Goal: Task Accomplishment & Management: Complete application form

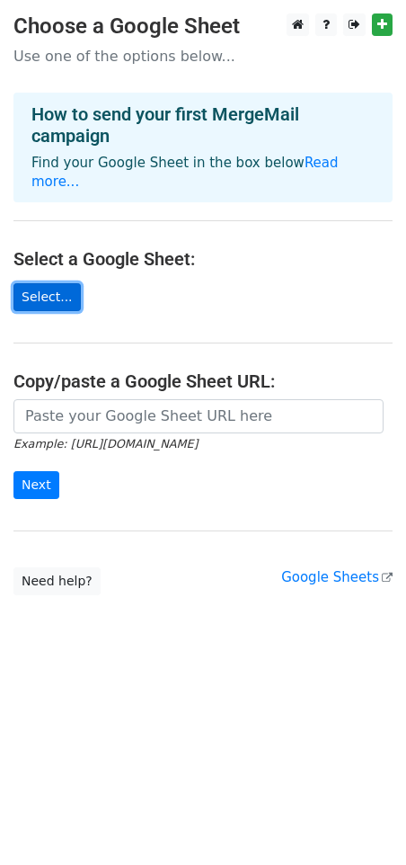
click at [48, 303] on link "Select..." at bounding box center [46, 297] width 67 height 28
click at [47, 299] on link "Select..." at bounding box center [46, 297] width 67 height 28
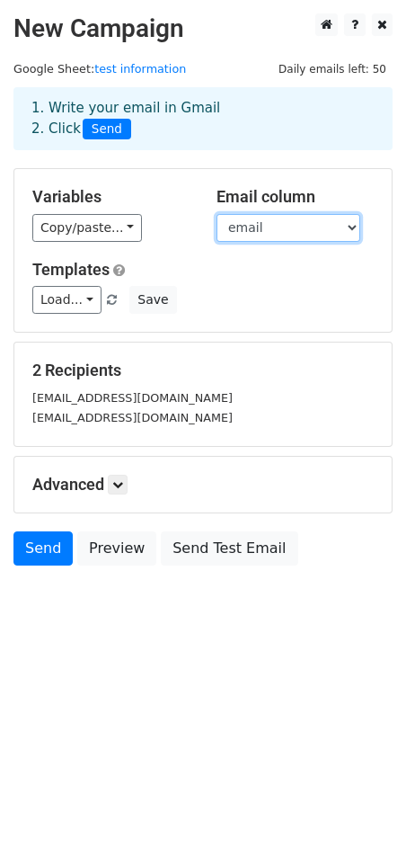
click at [317, 232] on select "name email" at bounding box center [289, 228] width 144 height 28
drag, startPoint x: 319, startPoint y: 231, endPoint x: 310, endPoint y: 233, distance: 9.2
click at [319, 231] on select "name email" at bounding box center [289, 228] width 144 height 28
click at [219, 272] on h5 "Templates" at bounding box center [203, 270] width 342 height 20
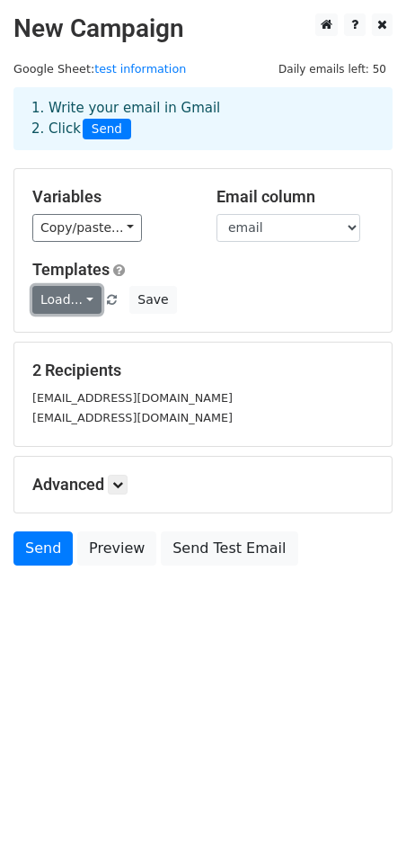
click at [83, 299] on link "Load..." at bounding box center [66, 300] width 69 height 28
click at [301, 281] on div "Templates Load... No templates saved Save" at bounding box center [203, 287] width 369 height 55
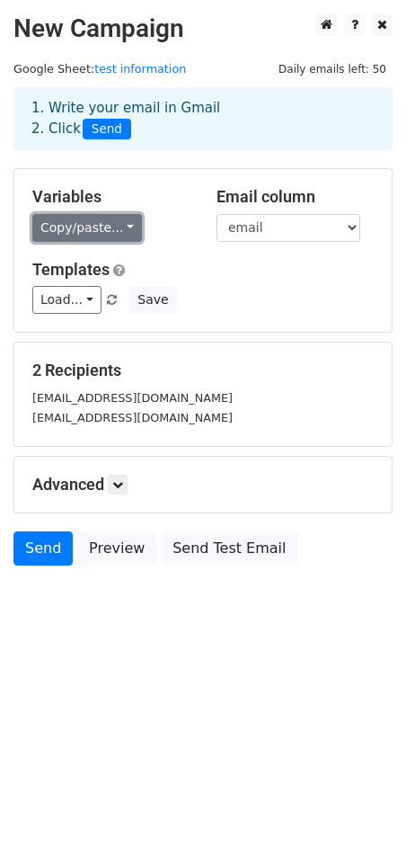
click at [129, 227] on link "Copy/paste..." at bounding box center [87, 228] width 110 height 28
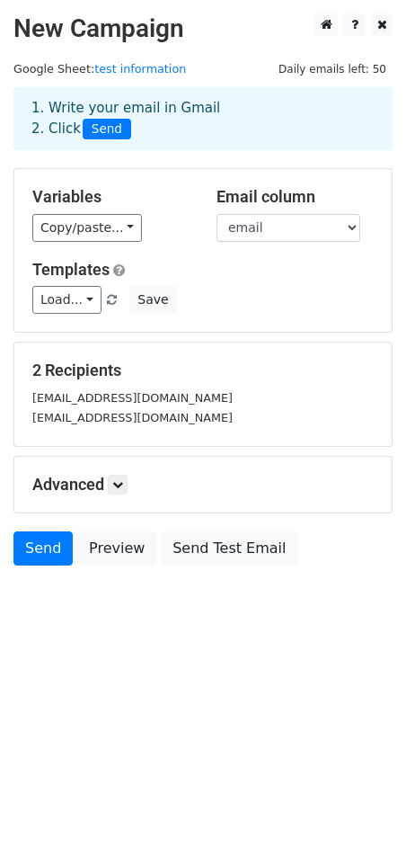
click at [270, 265] on h5 "Templates" at bounding box center [203, 270] width 342 height 20
click at [79, 299] on link "Load..." at bounding box center [66, 300] width 69 height 28
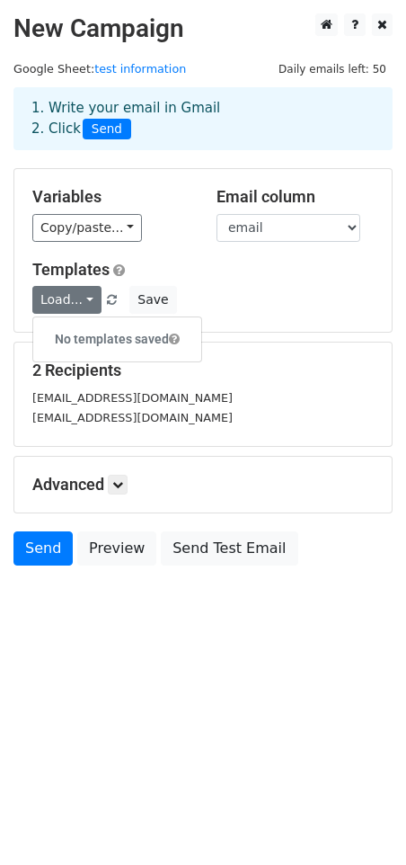
click at [94, 330] on h6 "No templates saved" at bounding box center [117, 340] width 168 height 30
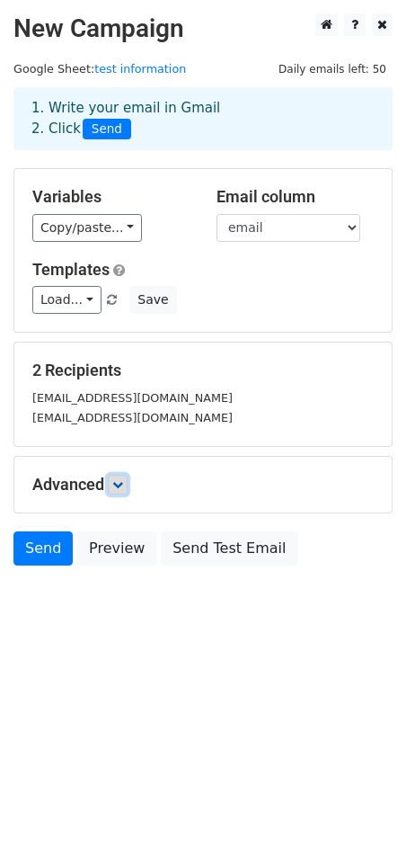
click at [127, 492] on link at bounding box center [118, 485] width 20 height 20
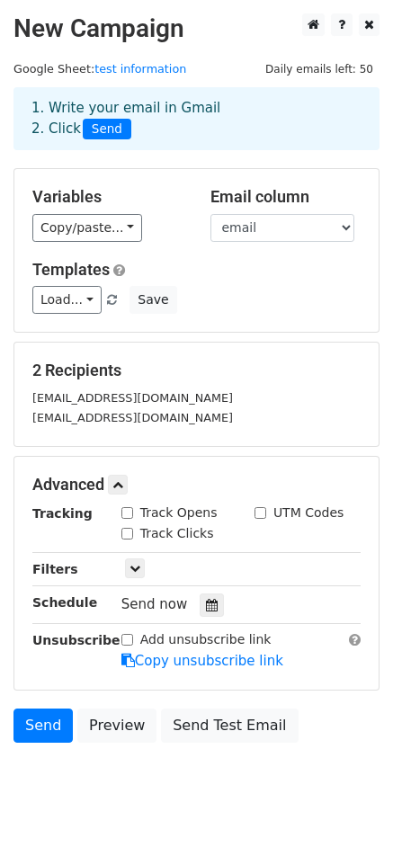
click at [129, 513] on input "Track Opens" at bounding box center [127, 513] width 12 height 12
checkbox input "true"
click at [265, 512] on input "UTM Codes" at bounding box center [260, 513] width 12 height 12
checkbox input "true"
click at [130, 531] on input "Track Clicks" at bounding box center [127, 534] width 12 height 12
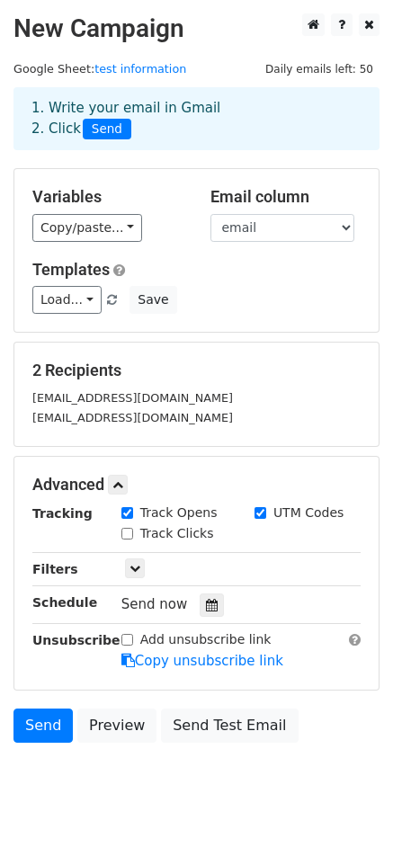
checkbox input "true"
click at [129, 566] on icon at bounding box center [134, 568] width 11 height 11
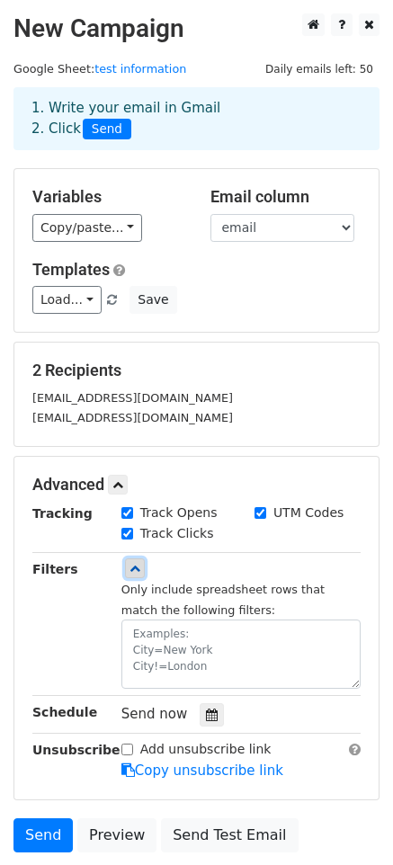
click at [129, 566] on icon at bounding box center [134, 568] width 11 height 11
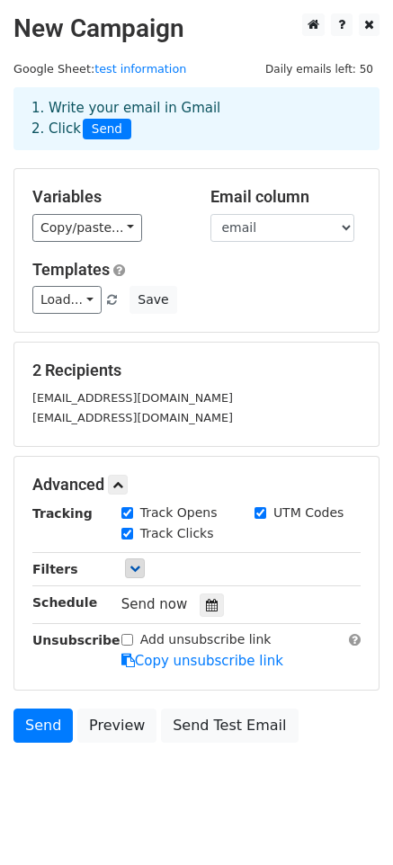
scroll to position [26, 0]
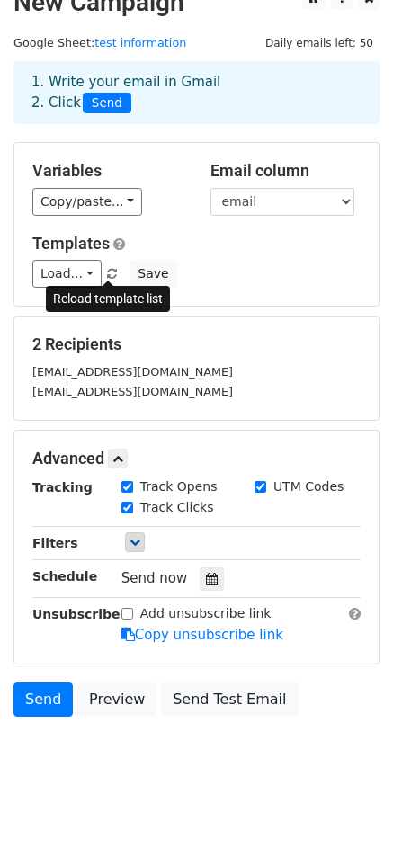
click at [107, 274] on span at bounding box center [112, 275] width 10 height 12
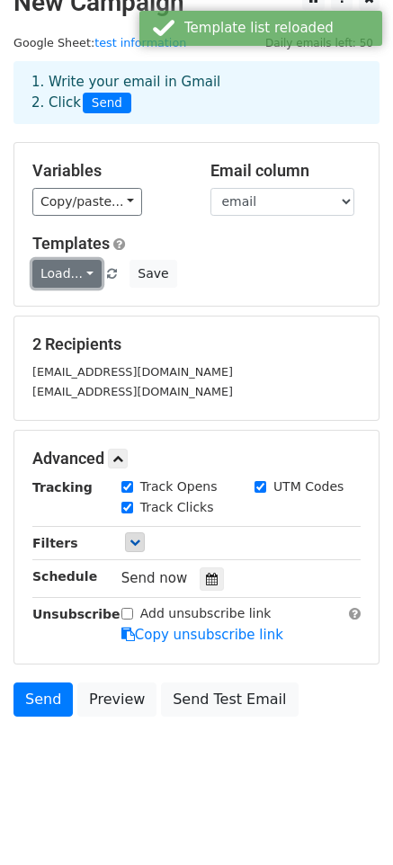
click at [79, 278] on link "Load..." at bounding box center [66, 274] width 69 height 28
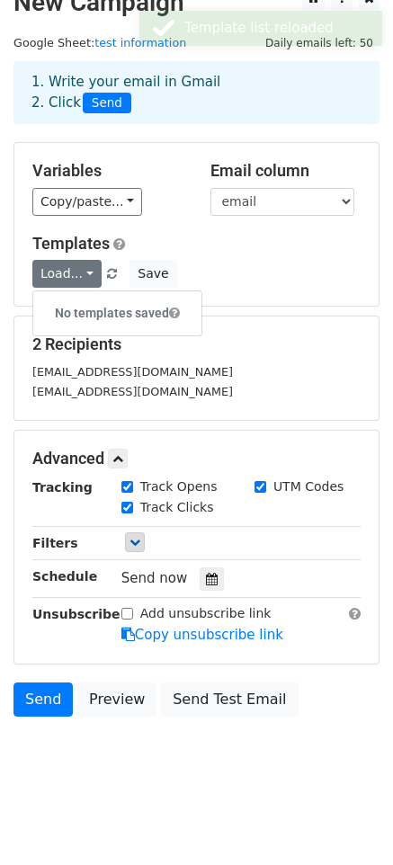
click at [90, 307] on h6 "No templates saved" at bounding box center [117, 314] width 168 height 30
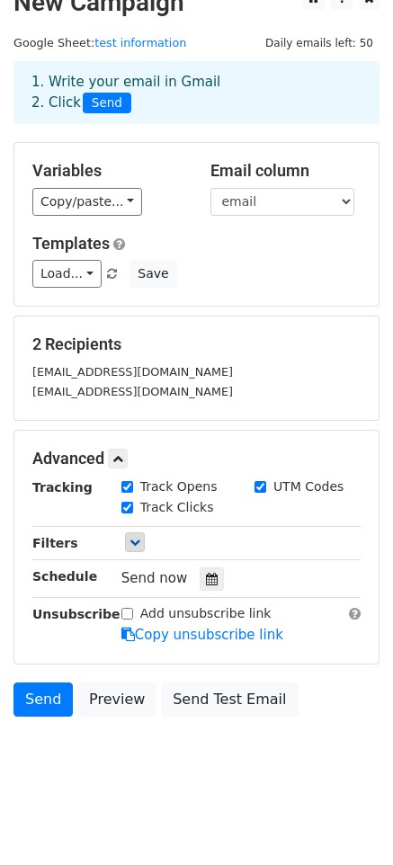
click at [310, 260] on div "Load... No templates saved Save" at bounding box center [196, 274] width 355 height 28
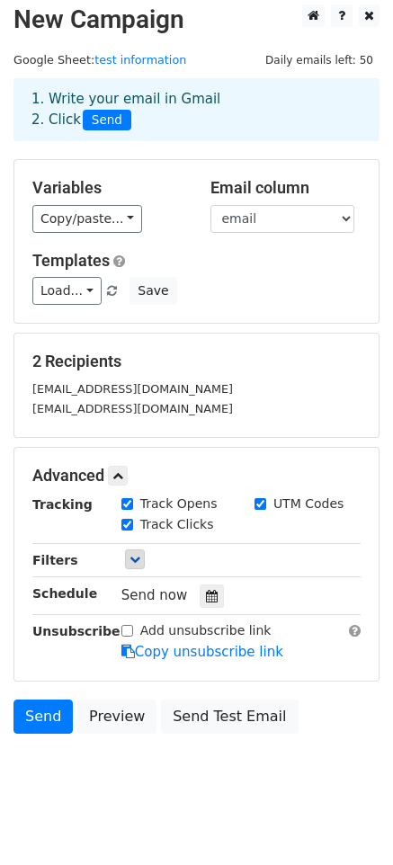
scroll to position [0, 0]
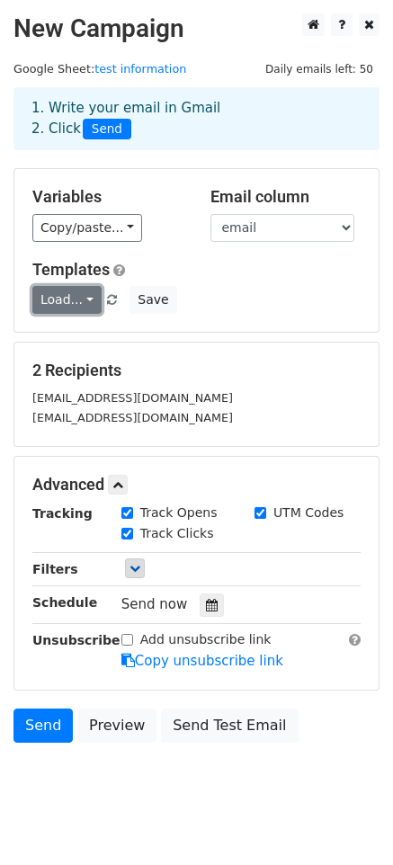
click at [71, 303] on link "Load..." at bounding box center [66, 300] width 69 height 28
click at [83, 335] on h6 "No templates saved" at bounding box center [117, 340] width 168 height 30
click at [267, 290] on div "Load... No templates saved Save" at bounding box center [196, 300] width 355 height 28
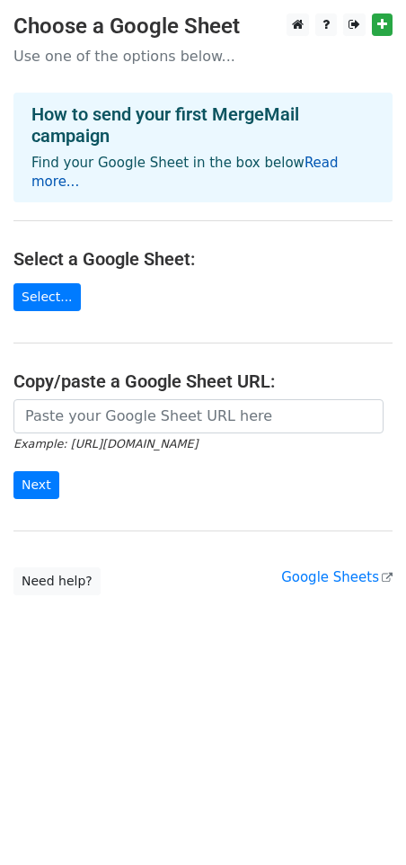
click at [310, 166] on link "Read more..." at bounding box center [185, 172] width 308 height 35
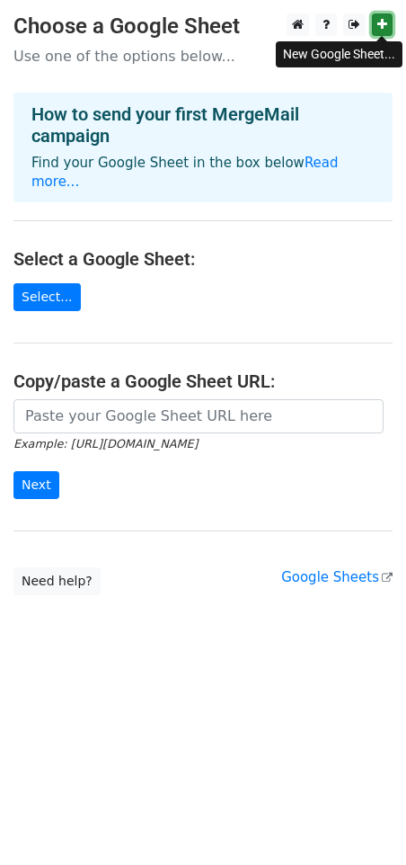
click at [379, 25] on icon at bounding box center [383, 24] width 10 height 13
click at [42, 299] on link "Select..." at bounding box center [46, 297] width 67 height 28
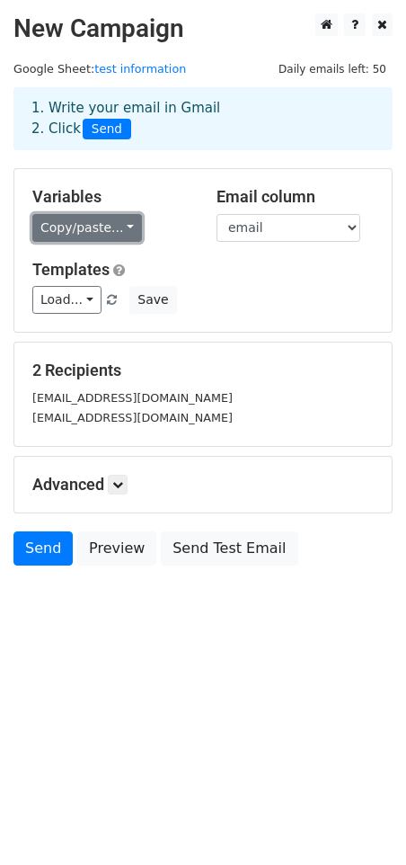
click at [122, 229] on link "Copy/paste..." at bounding box center [87, 228] width 110 height 28
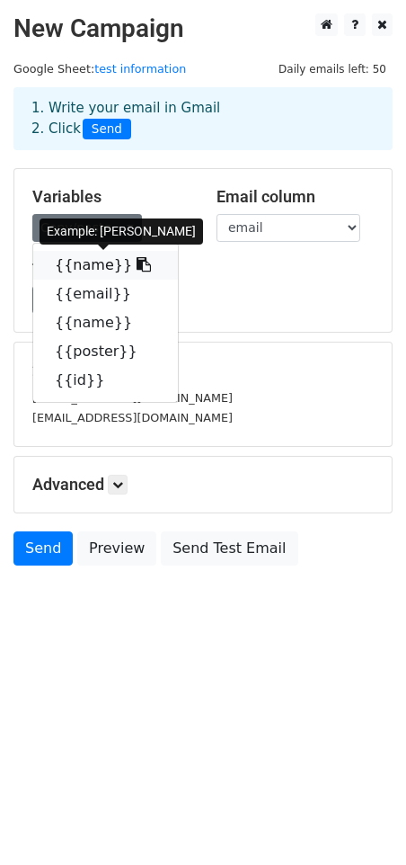
click at [90, 268] on link "{{name}}" at bounding box center [105, 265] width 145 height 29
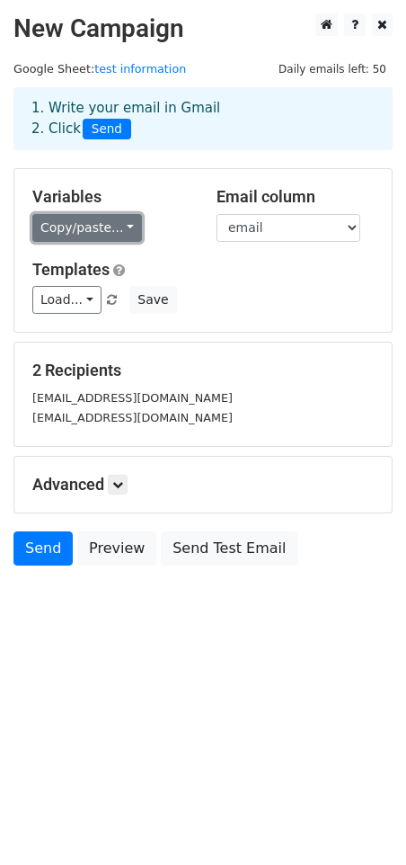
click at [130, 227] on link "Copy/paste..." at bounding box center [87, 228] width 110 height 28
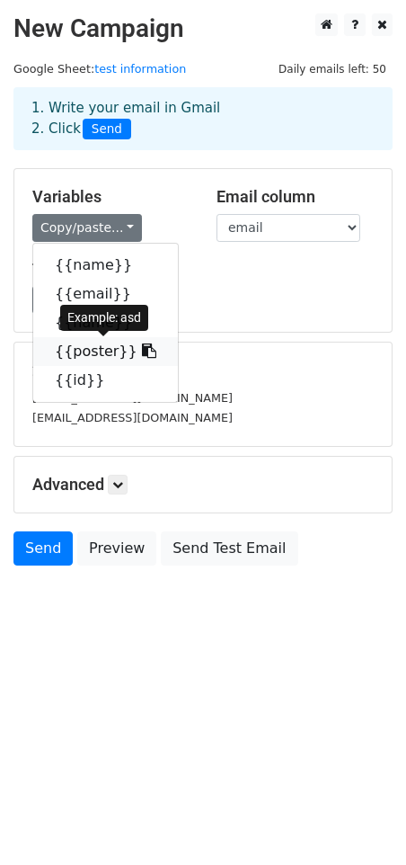
click at [87, 351] on link "{{poster}}" at bounding box center [105, 351] width 145 height 29
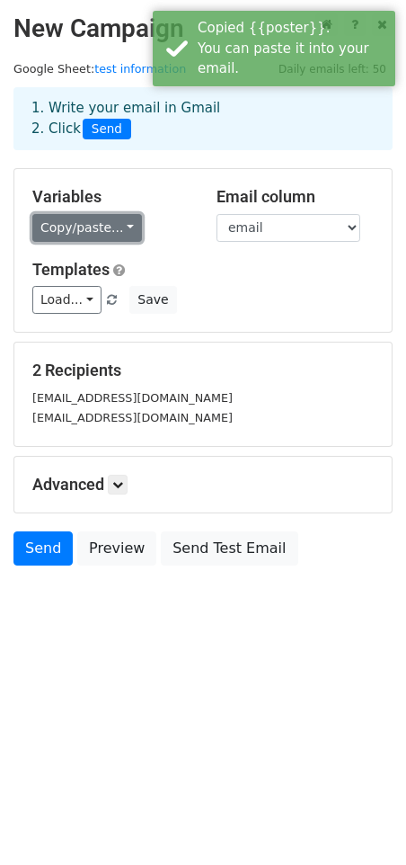
click at [122, 228] on link "Copy/paste..." at bounding box center [87, 228] width 110 height 28
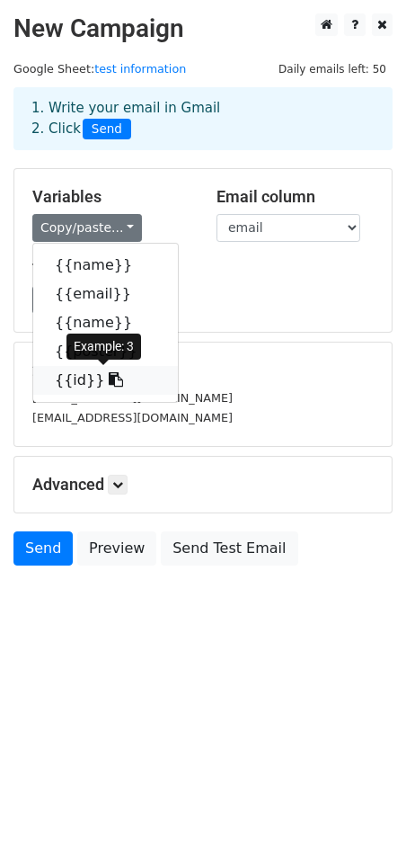
click at [72, 387] on link "{{id}}" at bounding box center [105, 380] width 145 height 29
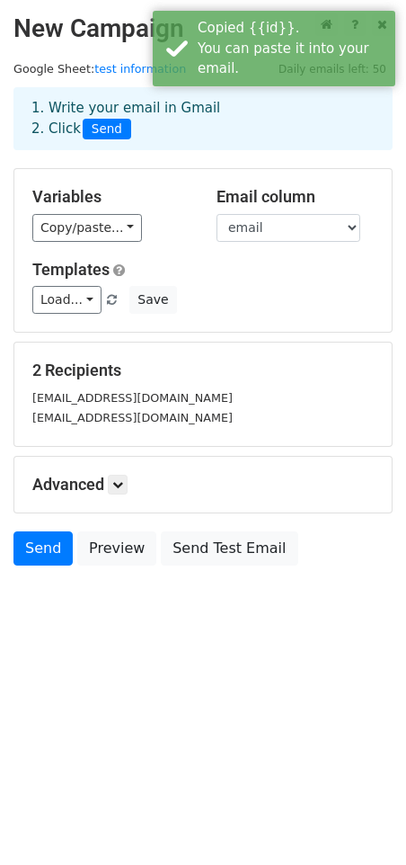
click at [99, 614] on body "New Campaign Daily emails left: 50 Google Sheet: test information 1. Write your…" at bounding box center [203, 329] width 406 height 633
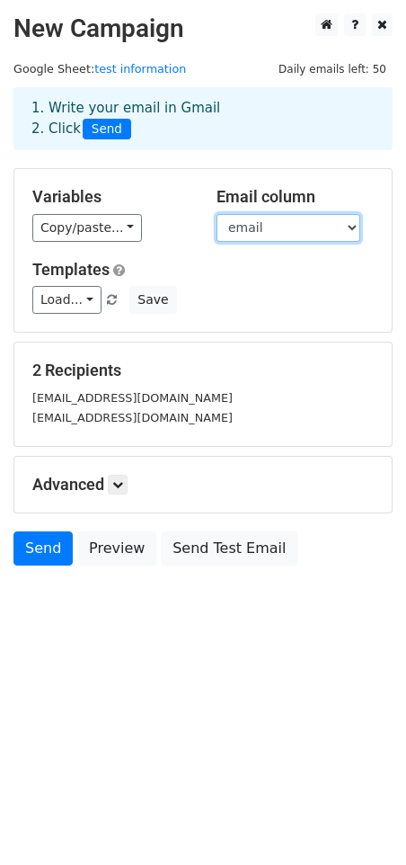
click at [316, 227] on select "name email name poster id" at bounding box center [289, 228] width 144 height 28
click at [217, 214] on select "name email name poster id" at bounding box center [289, 228] width 144 height 28
click at [271, 279] on h5 "Templates" at bounding box center [203, 270] width 342 height 20
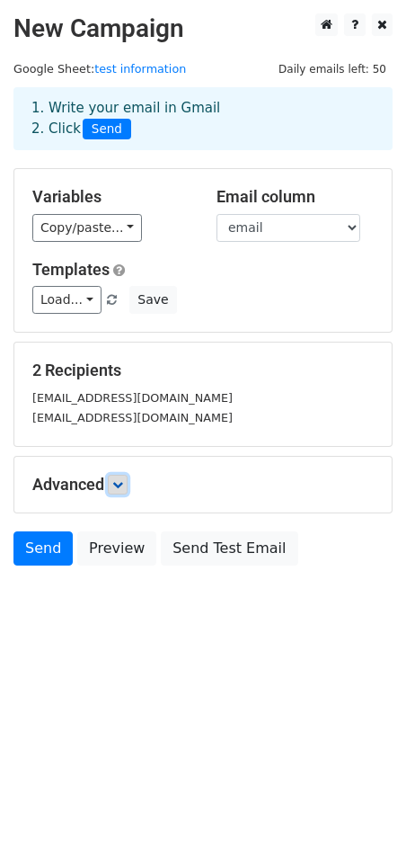
click at [123, 485] on icon at bounding box center [117, 484] width 11 height 11
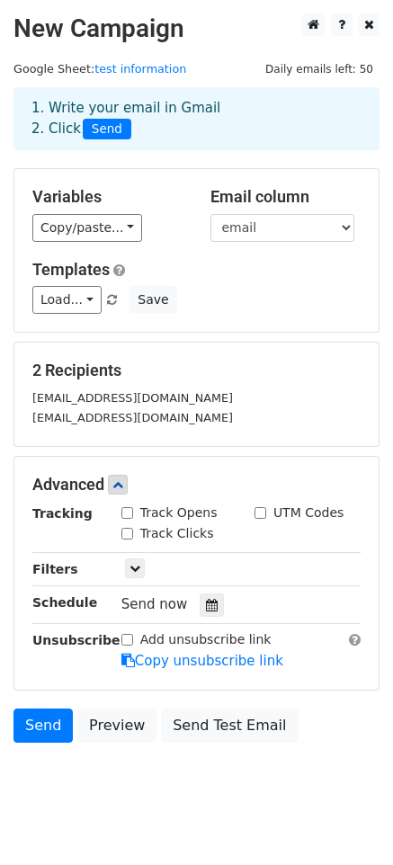
click at [129, 512] on input "Track Opens" at bounding box center [127, 513] width 12 height 12
checkbox input "true"
click at [265, 511] on input "UTM Codes" at bounding box center [260, 513] width 12 height 12
checkbox input "true"
click at [127, 533] on input "Track Clicks" at bounding box center [127, 534] width 12 height 12
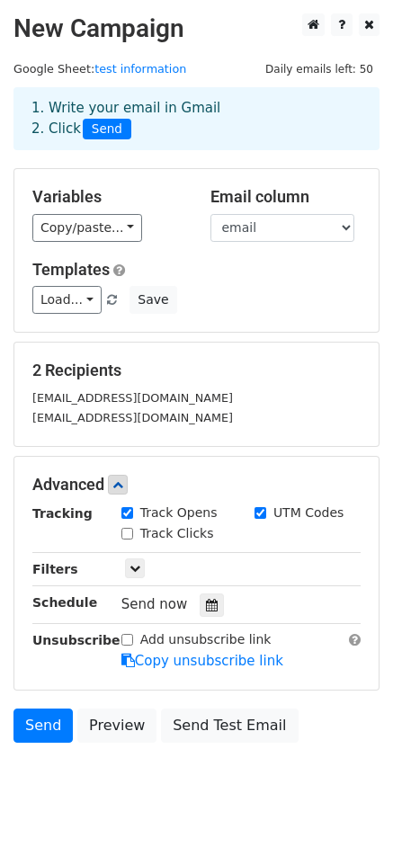
checkbox input "true"
click at [129, 566] on icon at bounding box center [134, 568] width 11 height 11
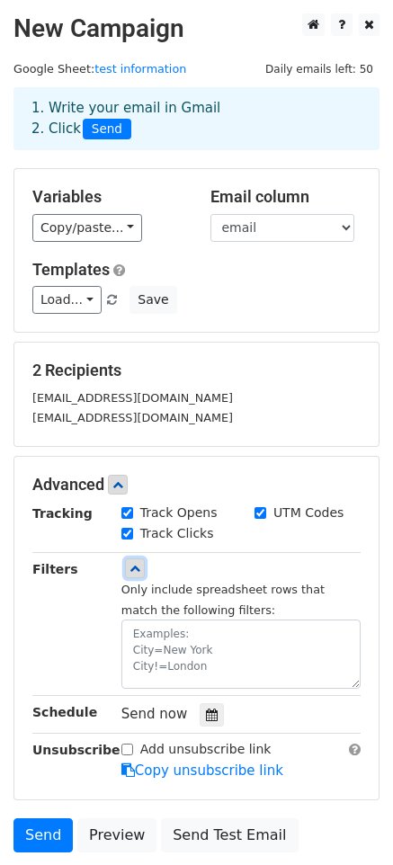
click at [129, 568] on icon at bounding box center [134, 568] width 11 height 11
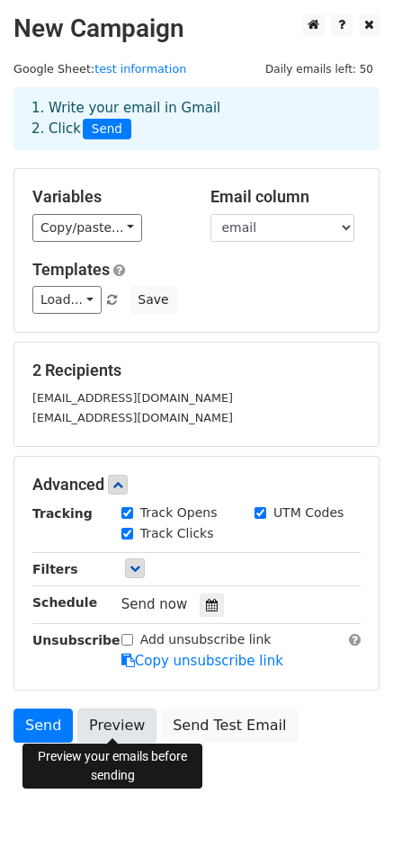
click at [126, 720] on link "Preview" at bounding box center [116, 726] width 79 height 34
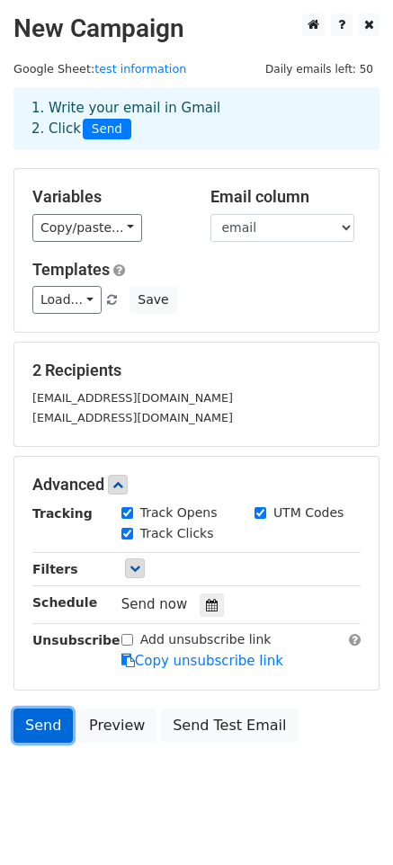
click at [49, 723] on link "Send" at bounding box center [42, 726] width 59 height 34
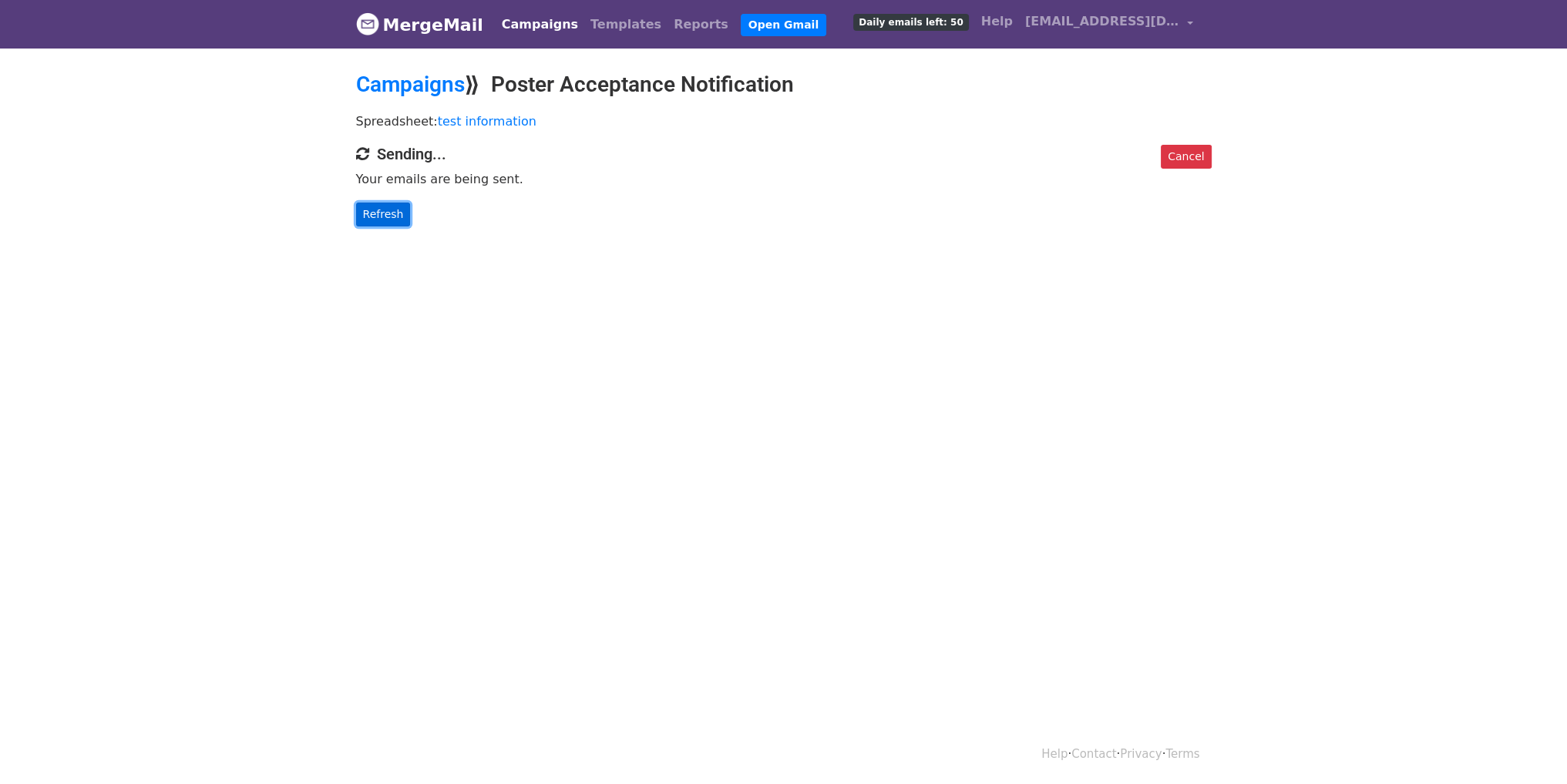
click at [377, 219] on link "Refresh" at bounding box center [383, 214] width 55 height 24
click at [1186, 24] on link "[EMAIL_ADDRESS][DOMAIN_NAME]" at bounding box center [1109, 24] width 180 height 36
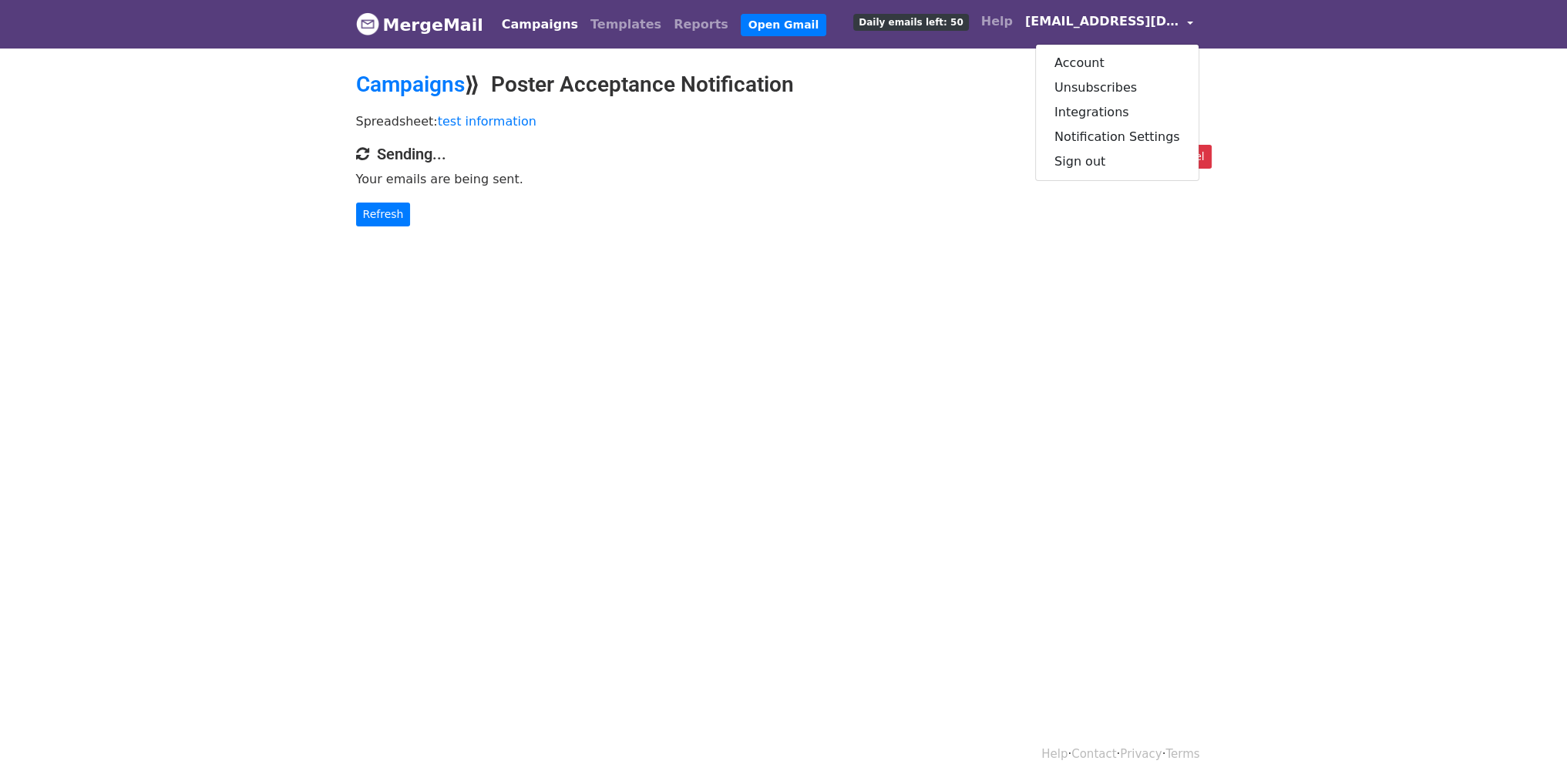
click at [1262, 31] on header "MergeMail Campaigns Templates Reports Open Gmail Daily emails left: 50 Help [EM…" at bounding box center [784, 24] width 1567 height 49
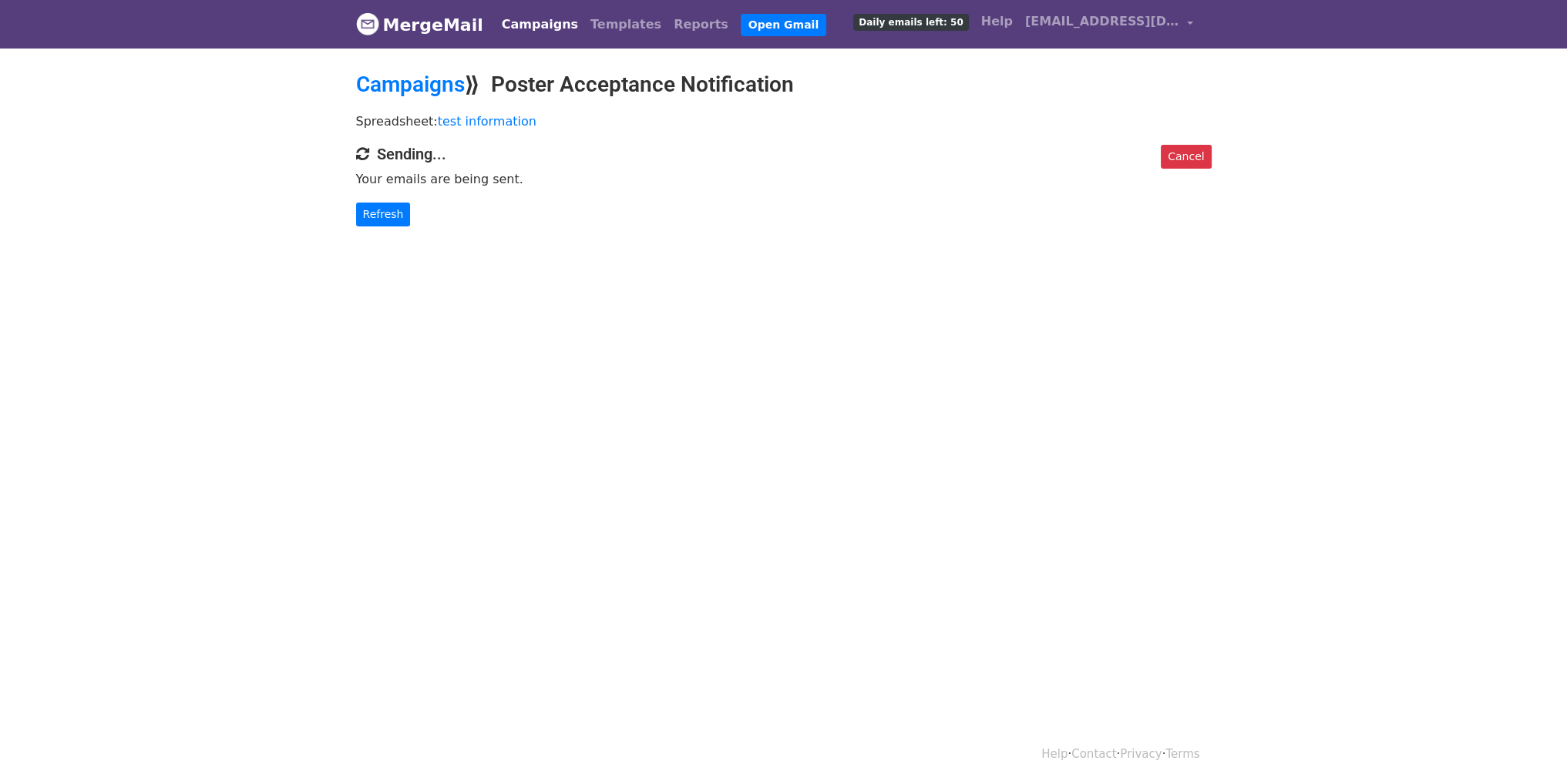
click at [470, 215] on p "Refresh" at bounding box center [784, 214] width 856 height 24
click at [398, 212] on link "Refresh" at bounding box center [383, 214] width 55 height 24
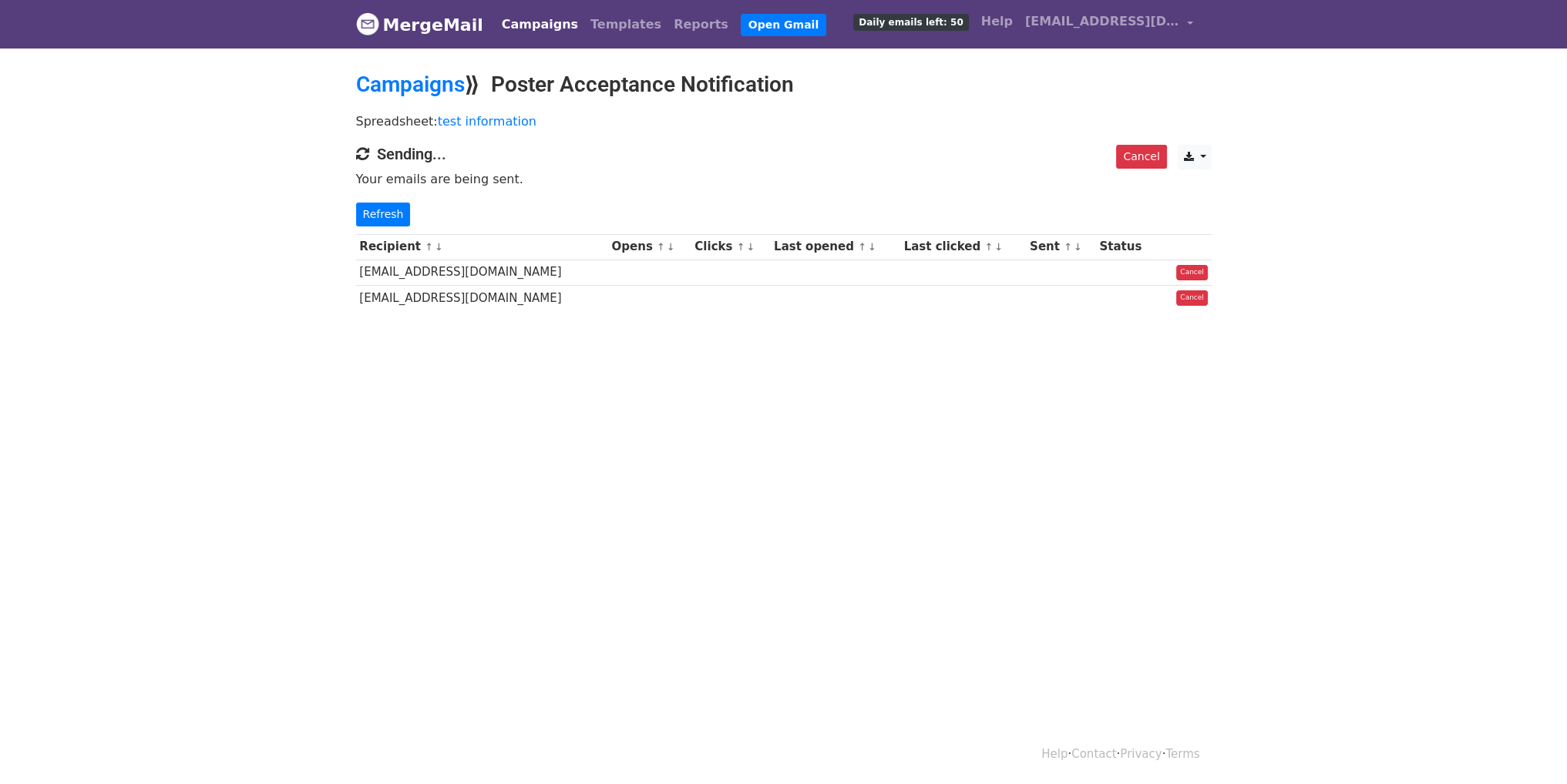
click at [925, 363] on body "MergeMail Campaigns Templates Reports Open Gmail Daily emails left: 50 Help lem…" at bounding box center [784, 192] width 1567 height 385
click at [936, 149] on h4 "Sending..." at bounding box center [784, 154] width 856 height 19
drag, startPoint x: 917, startPoint y: 141, endPoint x: 809, endPoint y: 173, distance: 112.6
click at [809, 173] on p "Your emails are being sent." at bounding box center [784, 179] width 856 height 16
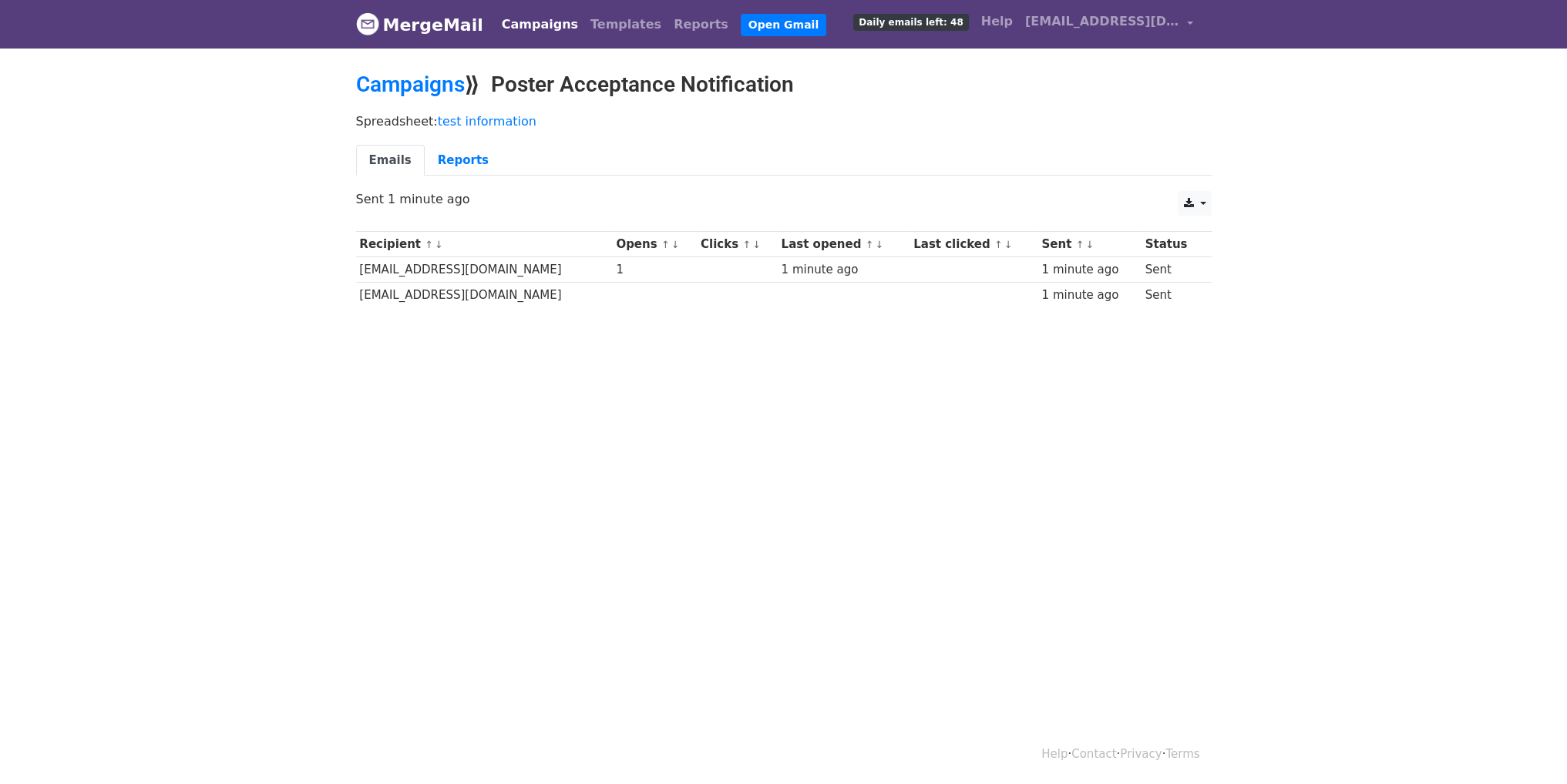
drag, startPoint x: 931, startPoint y: 478, endPoint x: 906, endPoint y: 386, distance: 95.3
click at [931, 478] on html "MergeMail Campaigns Templates Reports Open Gmail Daily emails left: 48 Help lem…" at bounding box center [784, 392] width 1567 height 784
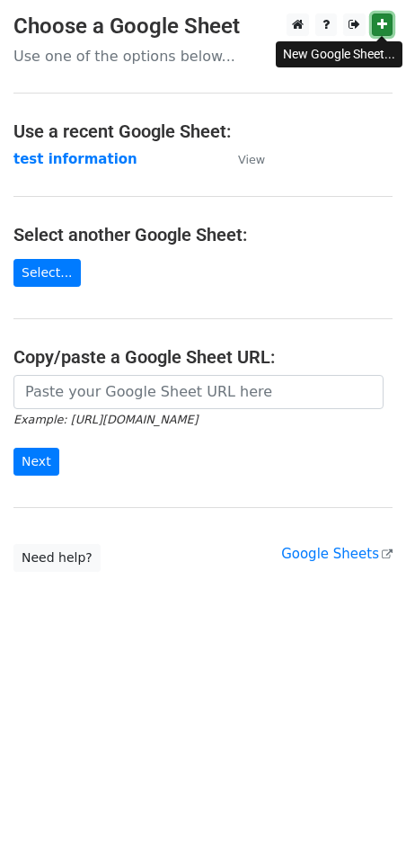
click at [383, 31] on icon at bounding box center [383, 24] width 10 height 13
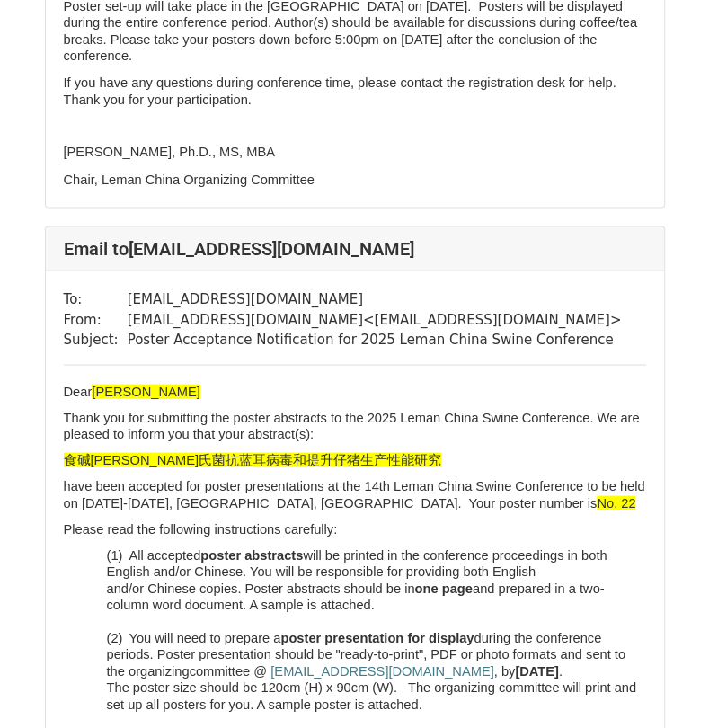
scroll to position [5395, 0]
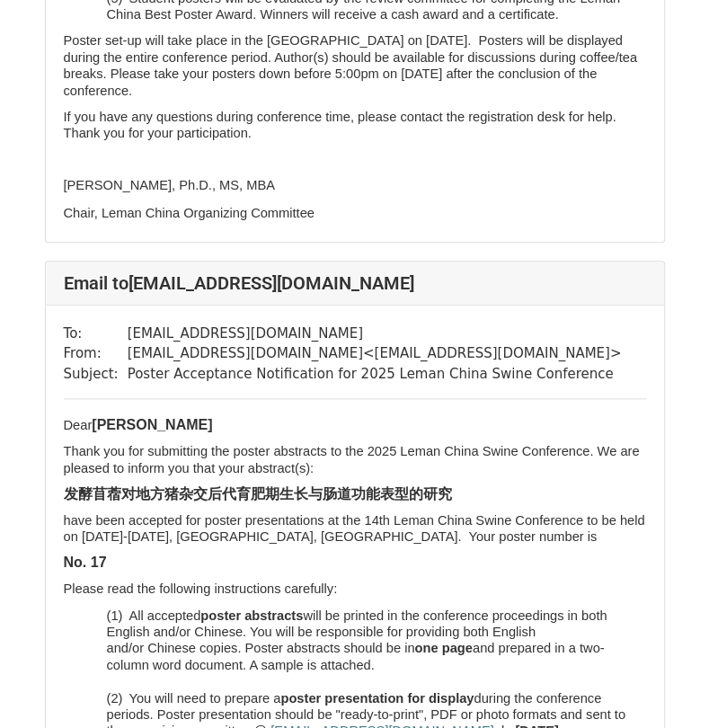
scroll to position [4795, 0]
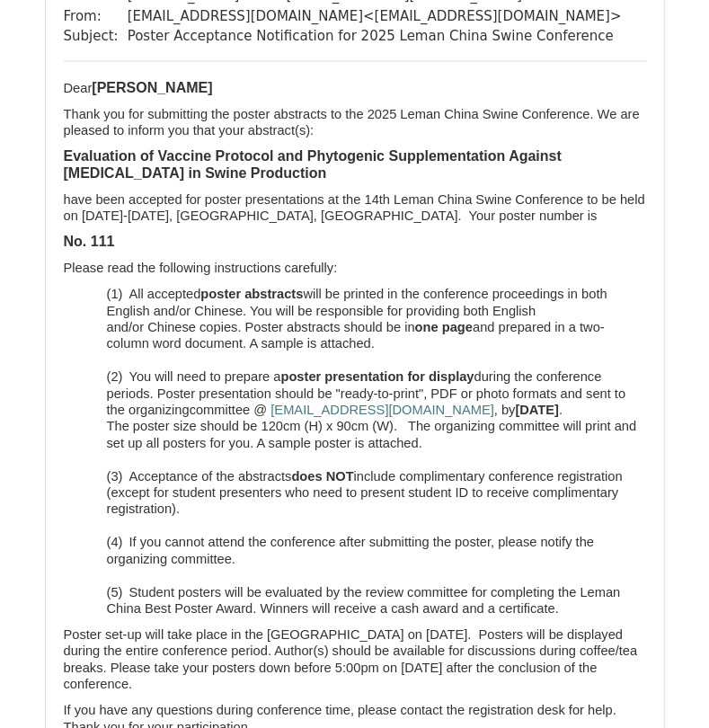
scroll to position [29886, 0]
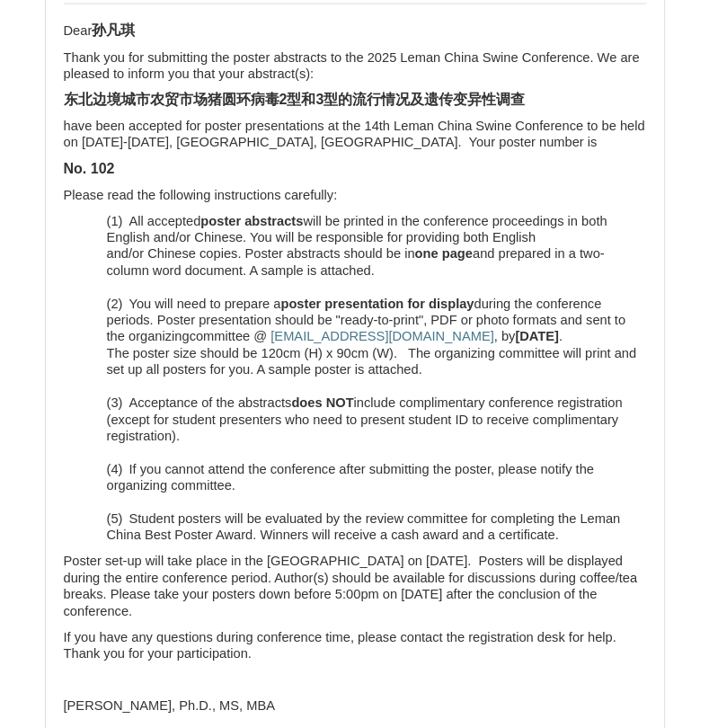
scroll to position [16635, 0]
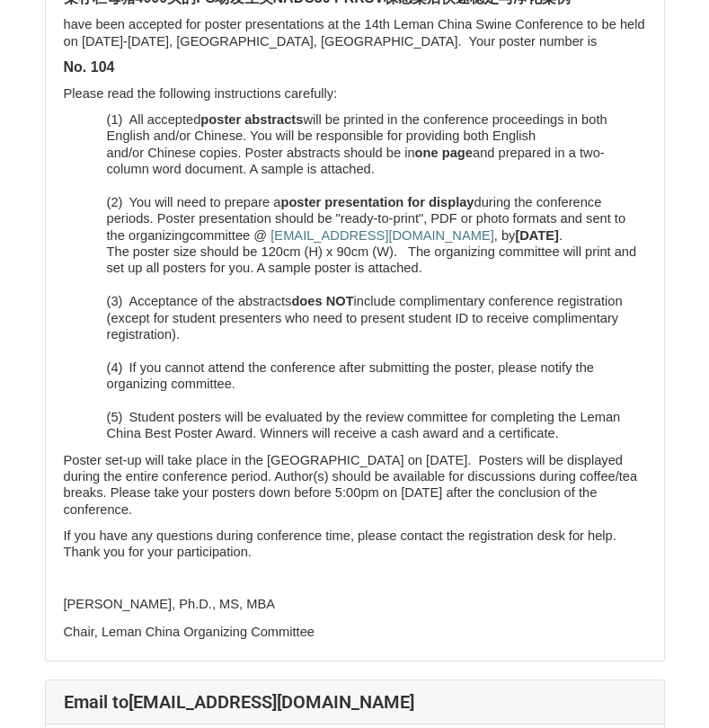
scroll to position [27084, 0]
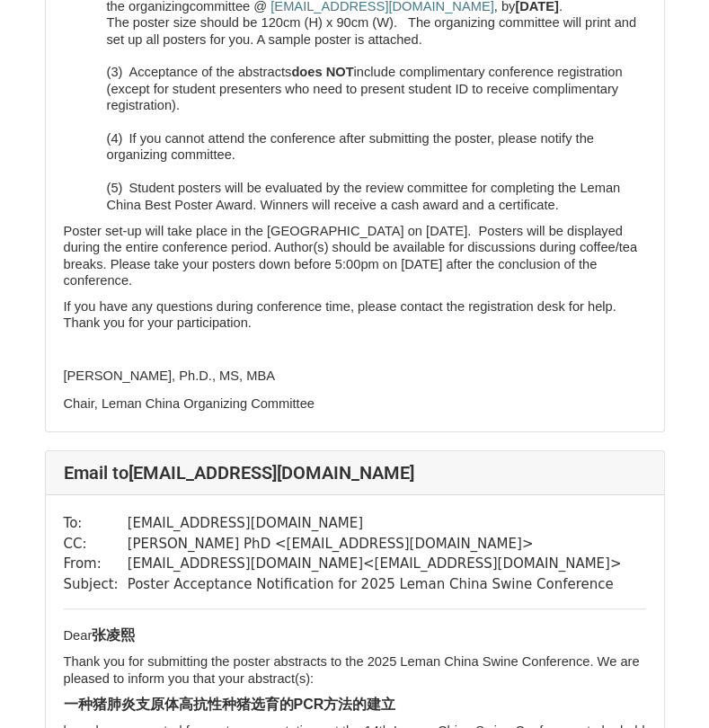
scroll to position [17285, 0]
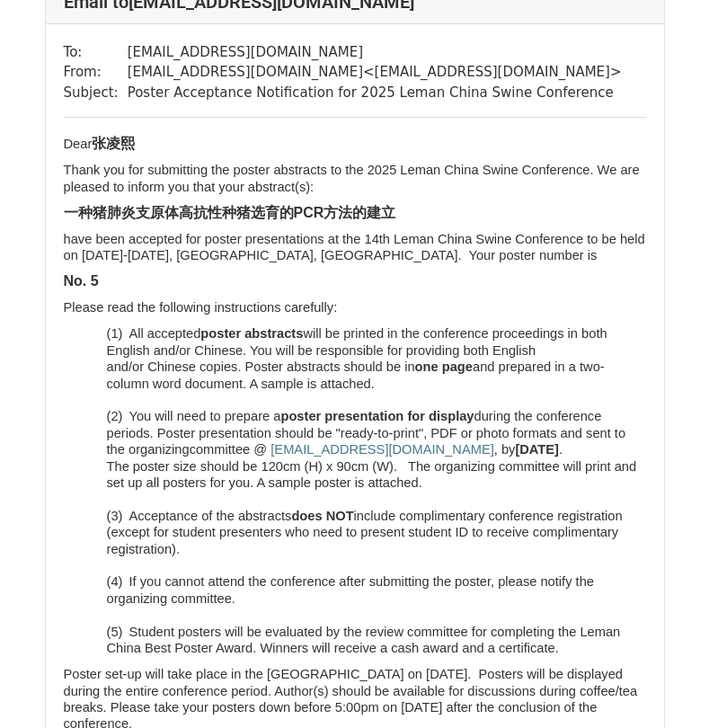
scroll to position [17683, 0]
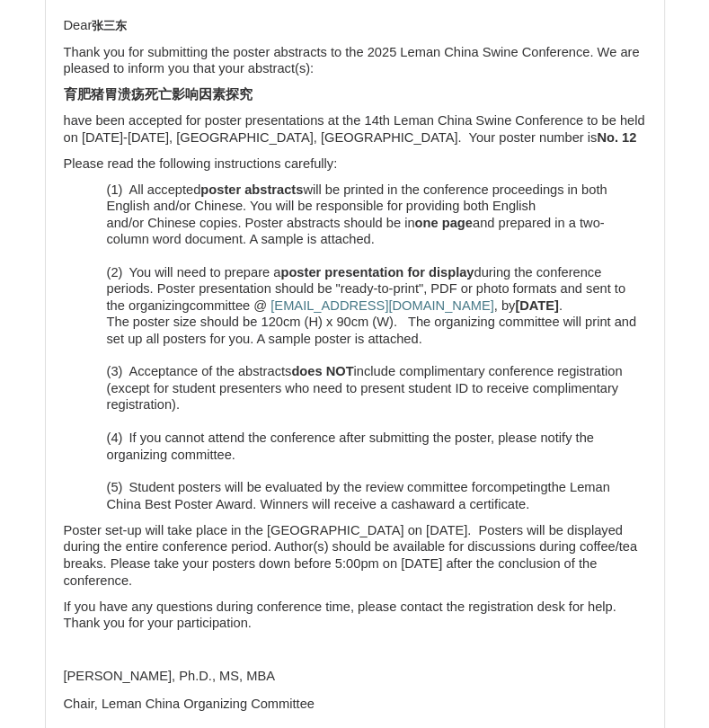
scroll to position [749, 0]
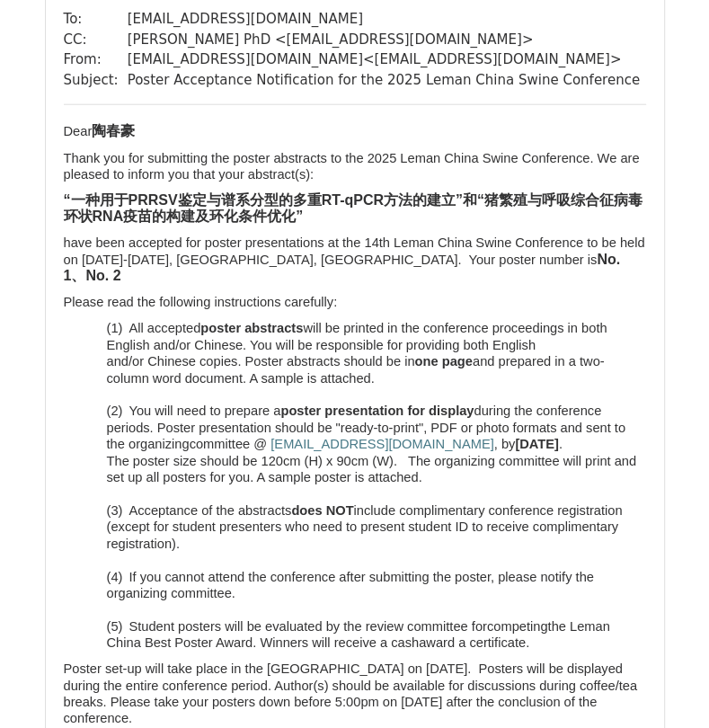
scroll to position [16784, 0]
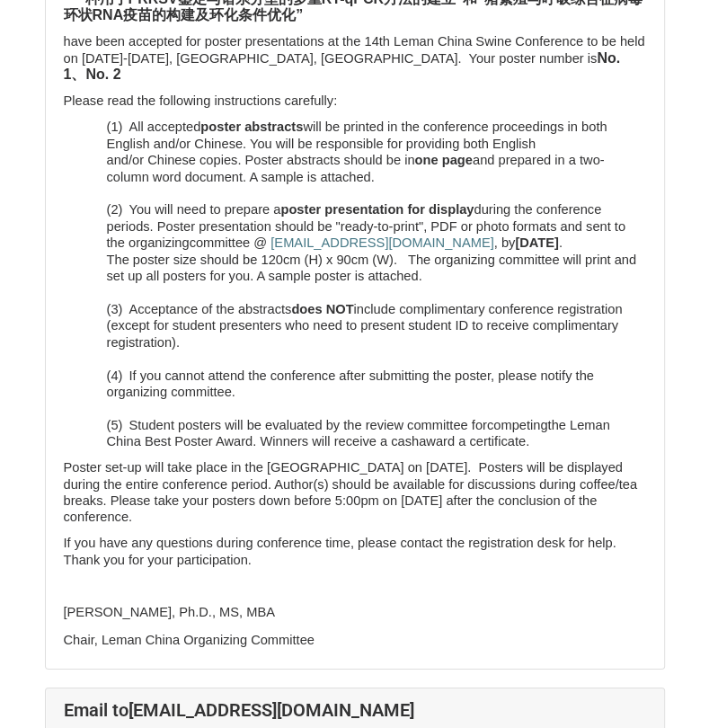
drag, startPoint x: 411, startPoint y: 460, endPoint x: 401, endPoint y: 463, distance: 10.3
drag, startPoint x: 418, startPoint y: 475, endPoint x: 430, endPoint y: 493, distance: 21.4
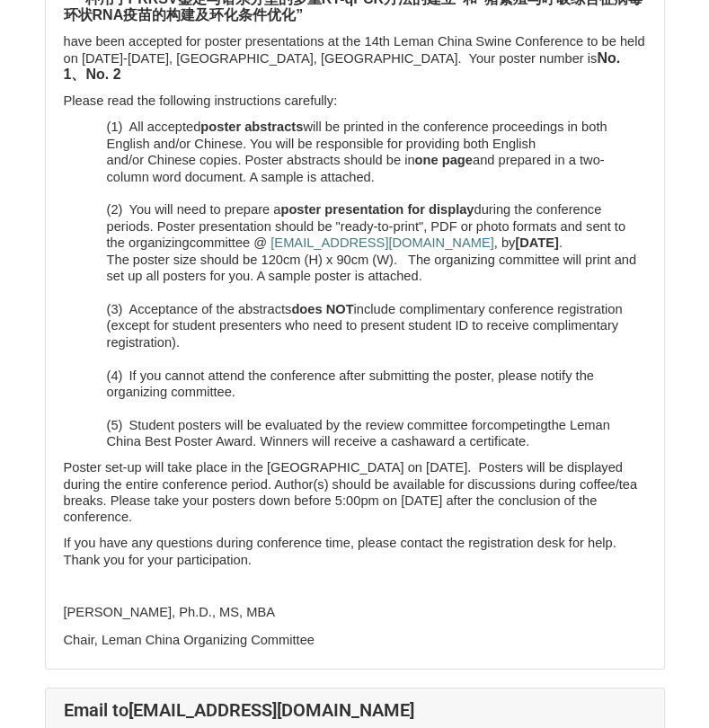
click at [413, 65] on span "have been accepted for poster presentations at the 14th Leman China Swine Confe…" at bounding box center [355, 49] width 582 height 31
click at [414, 65] on span "have been accepted for poster presentations at the 14th Leman China Swine Confe…" at bounding box center [355, 49] width 582 height 31
click at [406, 65] on span "have been accepted for poster presentations at the 14th Leman China Swine Confe…" at bounding box center [355, 49] width 582 height 31
click at [421, 584] on div "Dear 陶春豪 Thank you for submitting the poster abstracts to the 2025 Leman China …" at bounding box center [355, 286] width 583 height 728
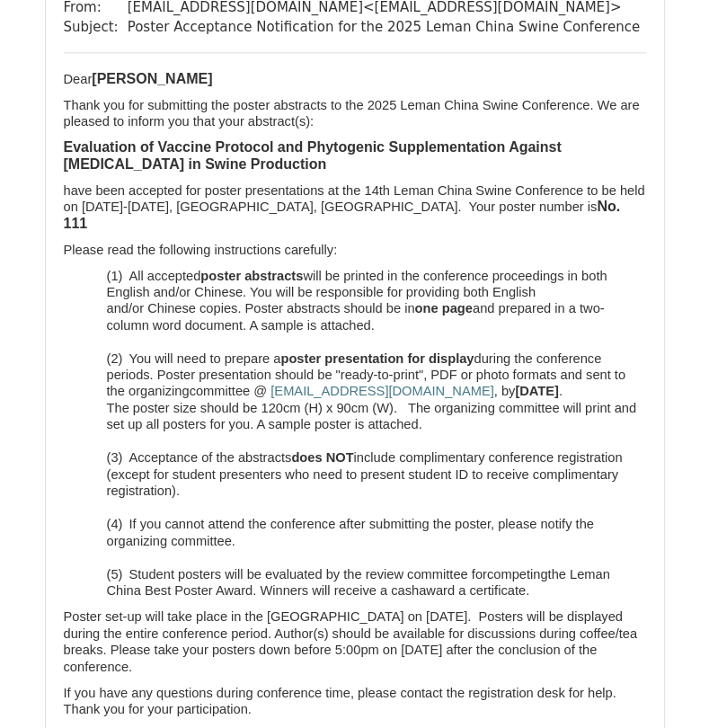
scroll to position [29601, 0]
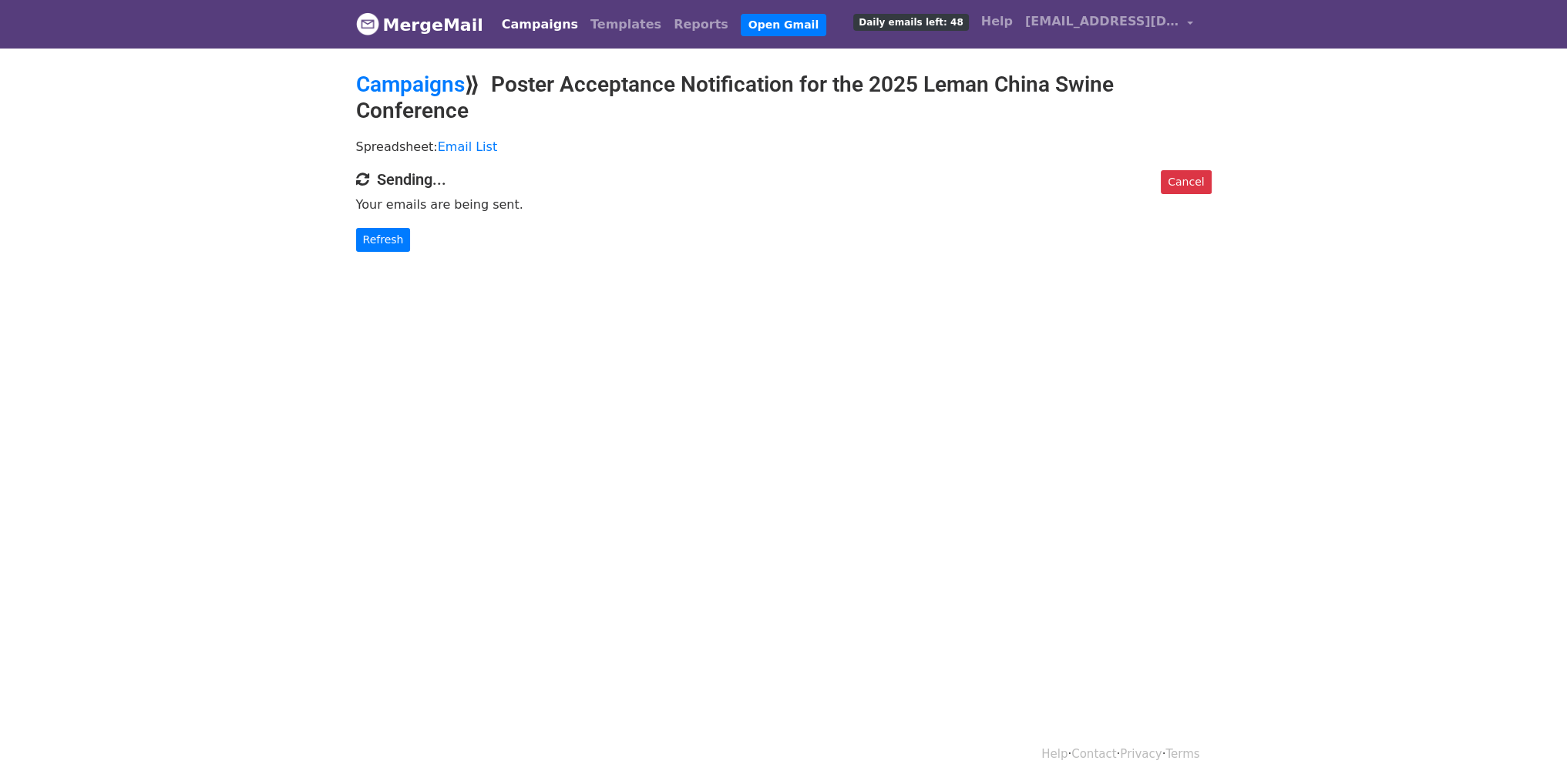
click at [592, 401] on html "MergeMail Campaigns Templates Reports Open Gmail Daily emails left: 48 Help lem…" at bounding box center [784, 392] width 1567 height 784
click at [358, 238] on link "Refresh" at bounding box center [383, 240] width 55 height 24
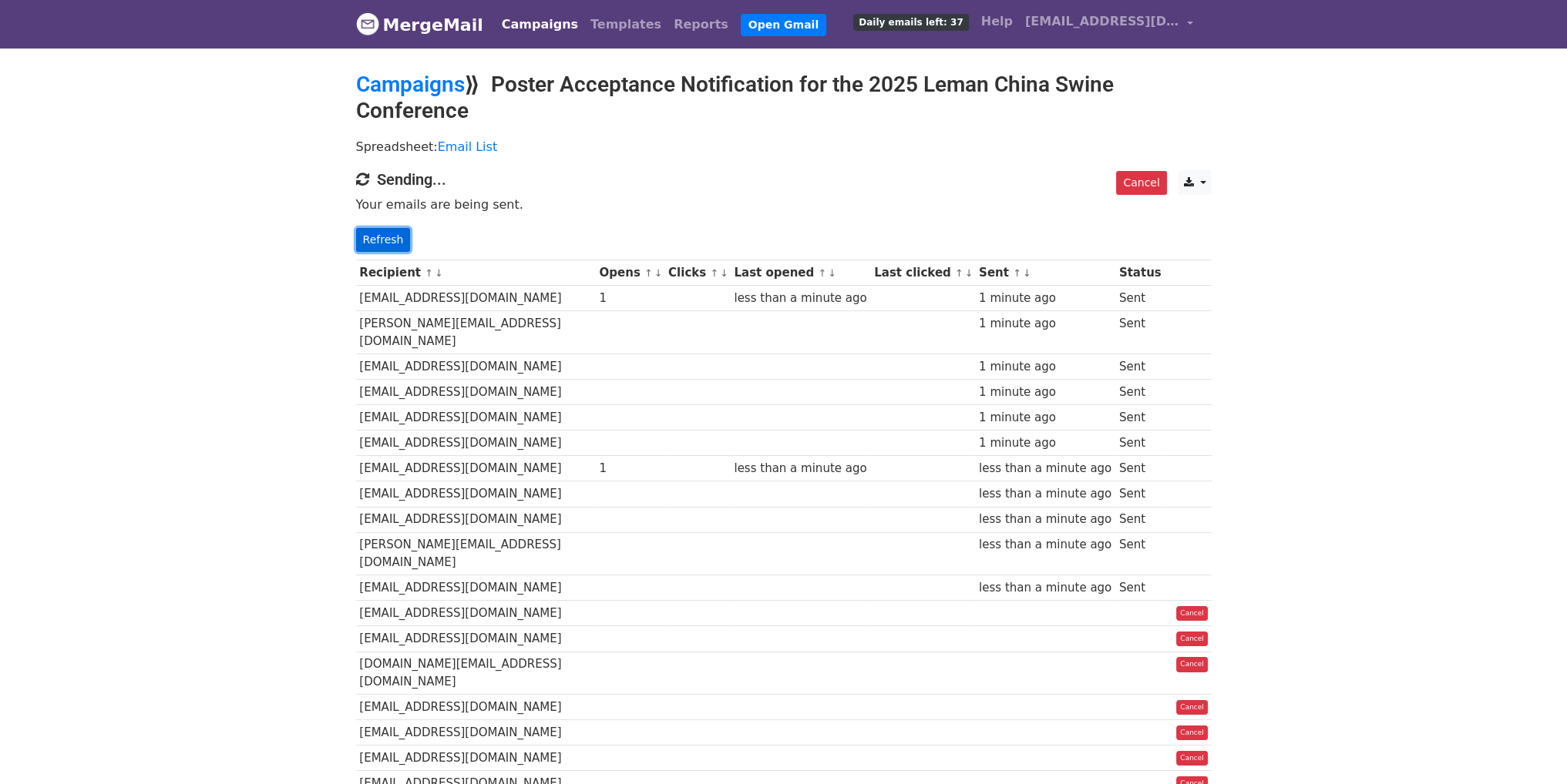
click at [399, 238] on link "Refresh" at bounding box center [383, 240] width 55 height 24
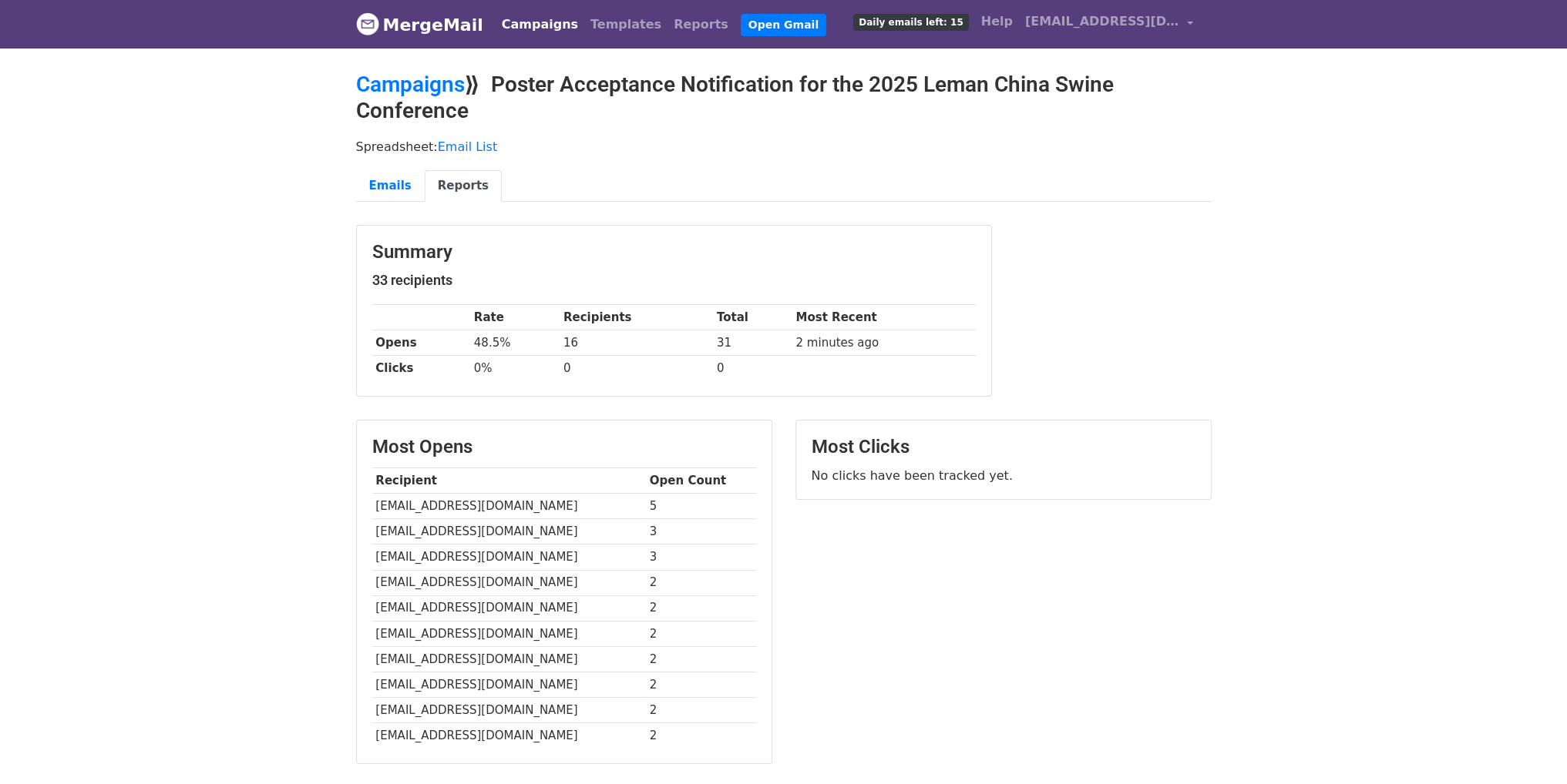
scroll to position [128, 0]
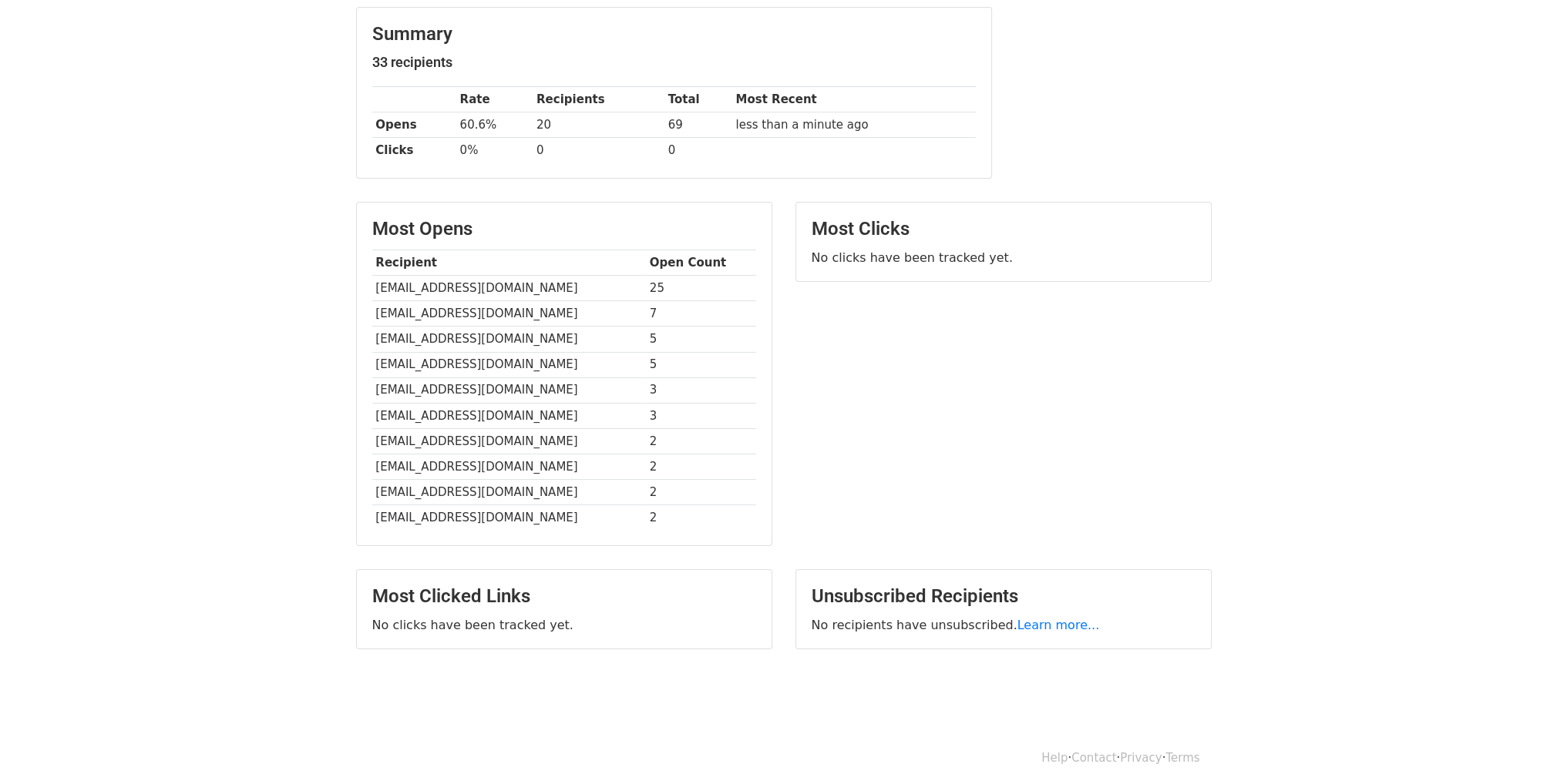
scroll to position [219, 0]
click at [1204, 340] on div "Most Clicks No clicks have been tracked yet." at bounding box center [1003, 380] width 440 height 360
